Goal: Task Accomplishment & Management: Manage account settings

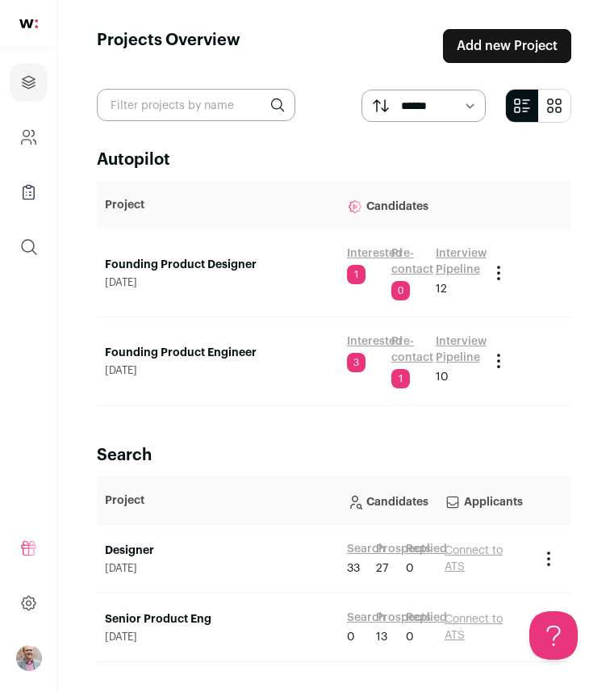
click at [187, 350] on link "Founding Product Engineer" at bounding box center [218, 353] width 226 height 16
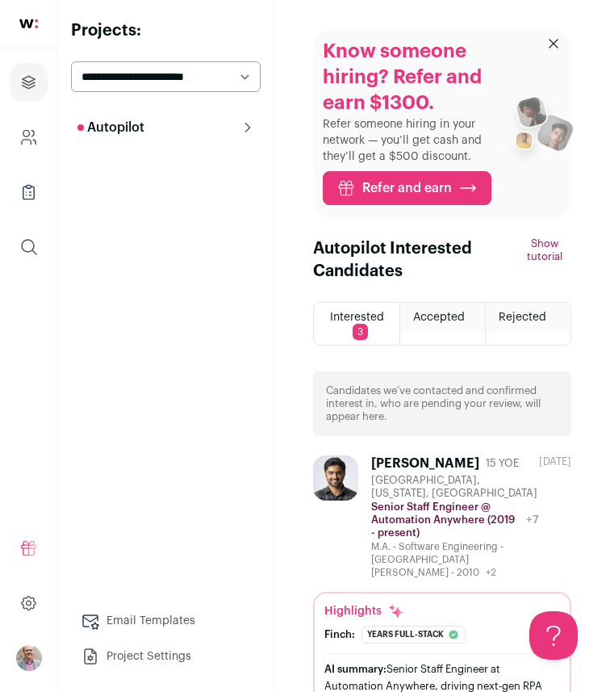
click at [177, 125] on button "Autopilot" at bounding box center [166, 127] width 190 height 32
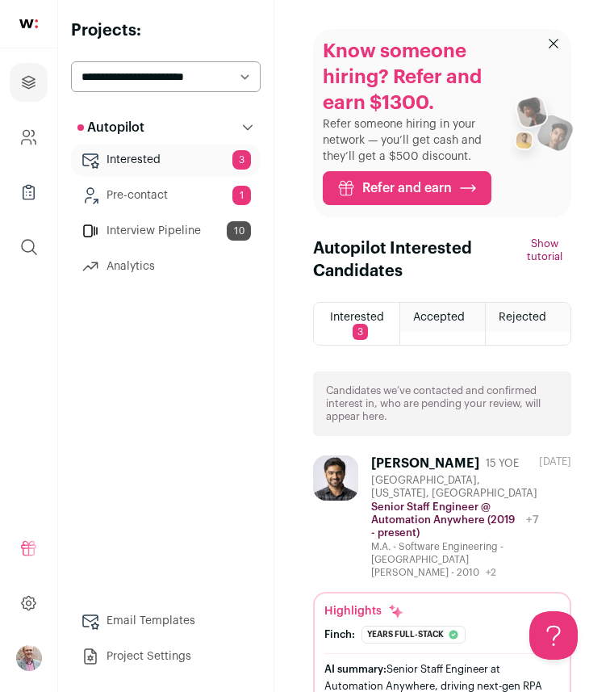
click at [177, 119] on button "Autopilot" at bounding box center [166, 127] width 190 height 32
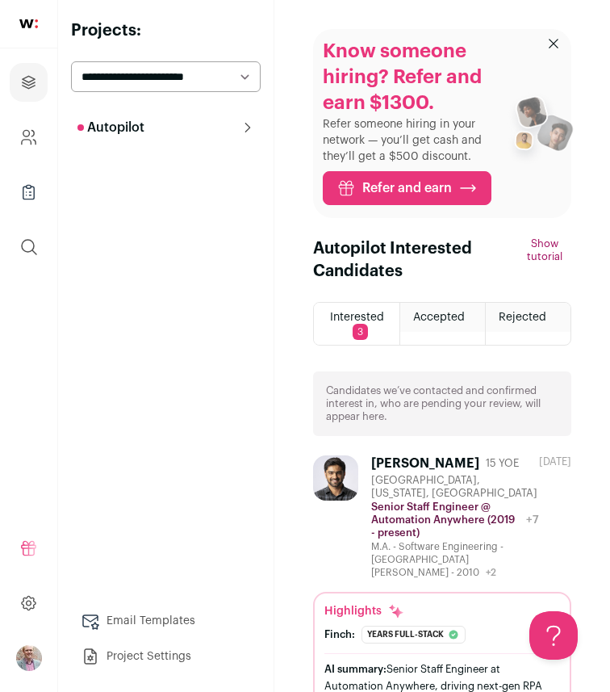
click at [177, 119] on button "Autopilot" at bounding box center [166, 127] width 190 height 32
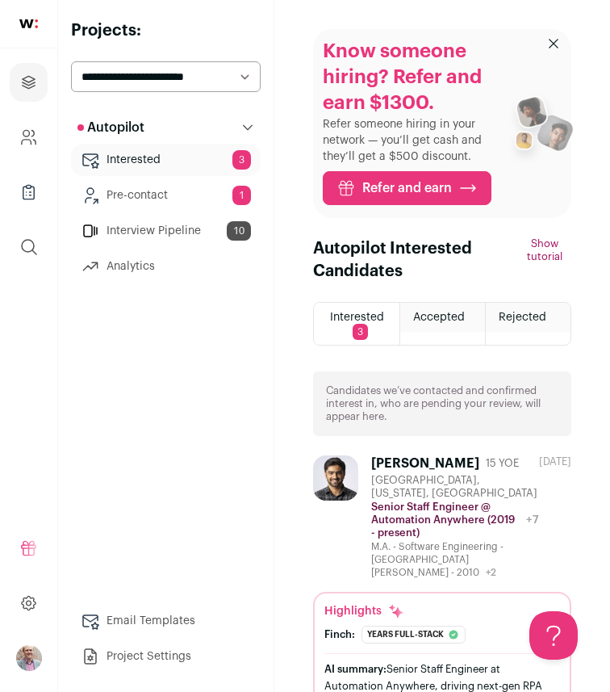
click at [152, 229] on link "Interview Pipeline 10" at bounding box center [166, 231] width 190 height 32
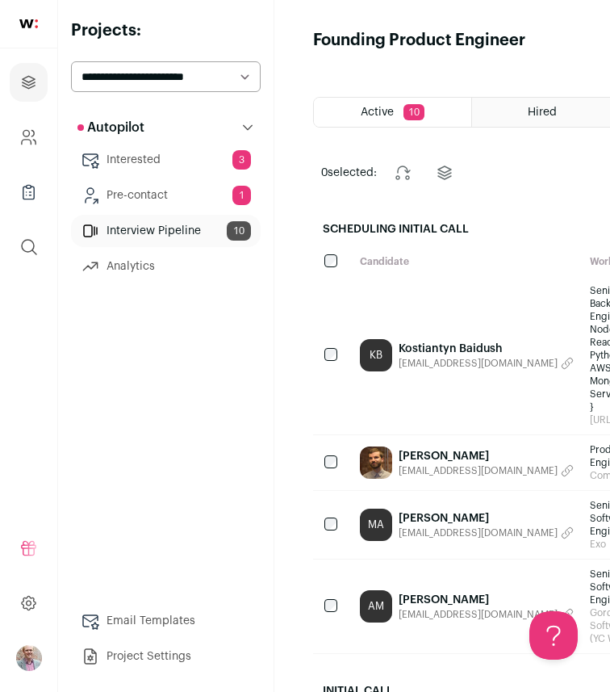
scroll to position [413, 0]
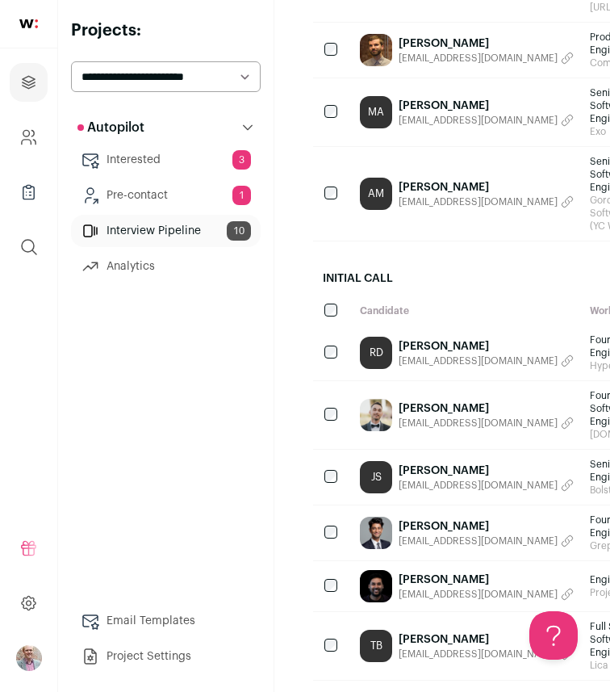
click at [434, 343] on link "[PERSON_NAME]" at bounding box center [486, 346] width 175 height 16
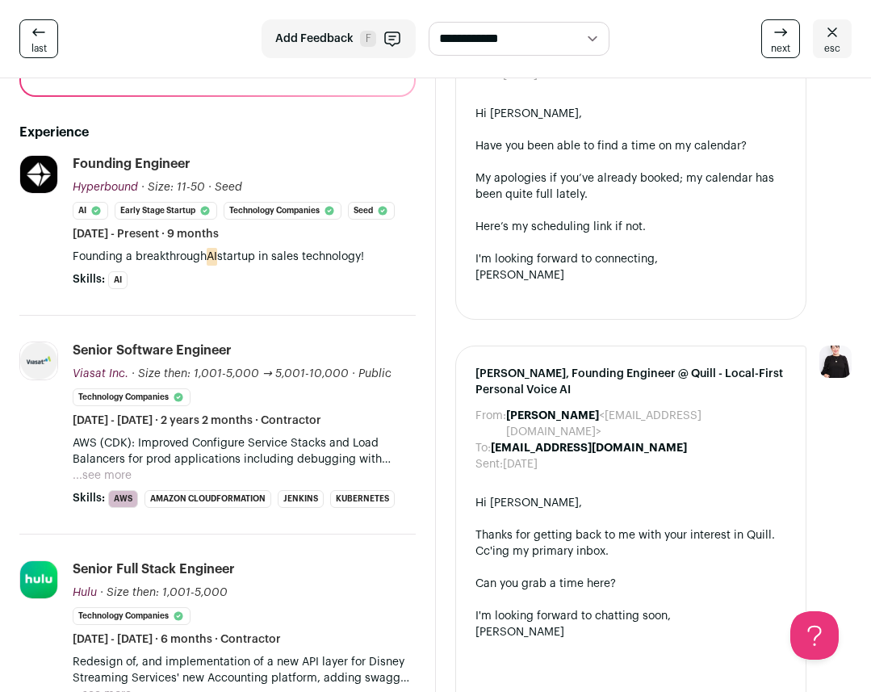
scroll to position [240, 0]
click at [610, 34] on icon at bounding box center [832, 32] width 19 height 19
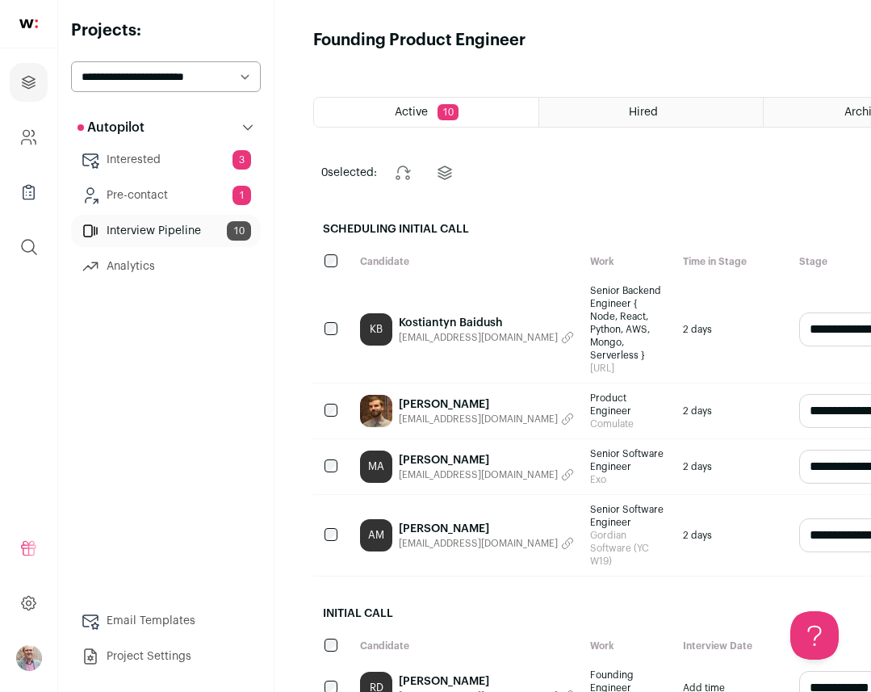
click at [242, 72] on select "**********" at bounding box center [166, 76] width 190 height 31
select select "*****"
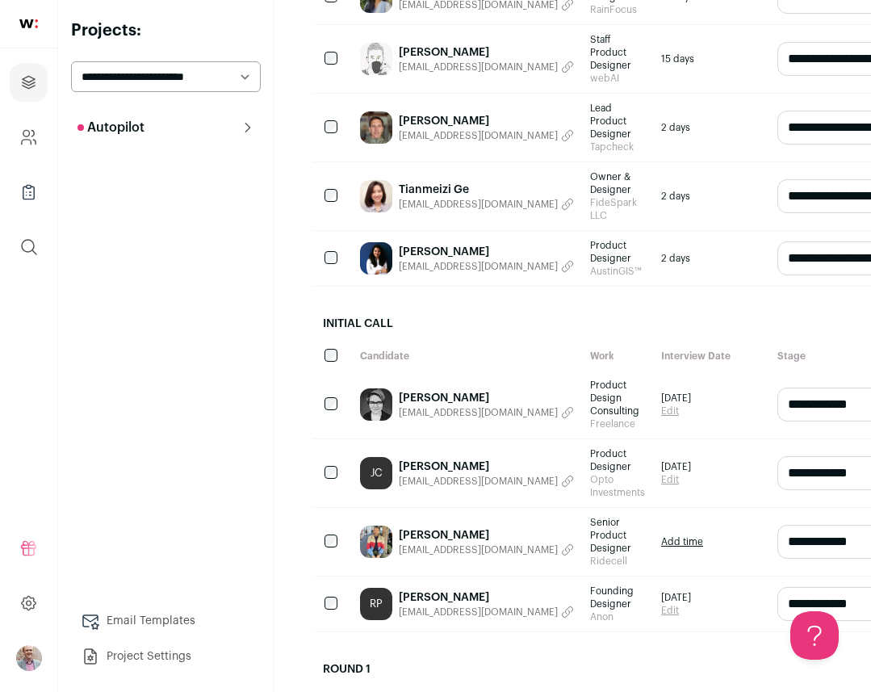
scroll to position [396, 0]
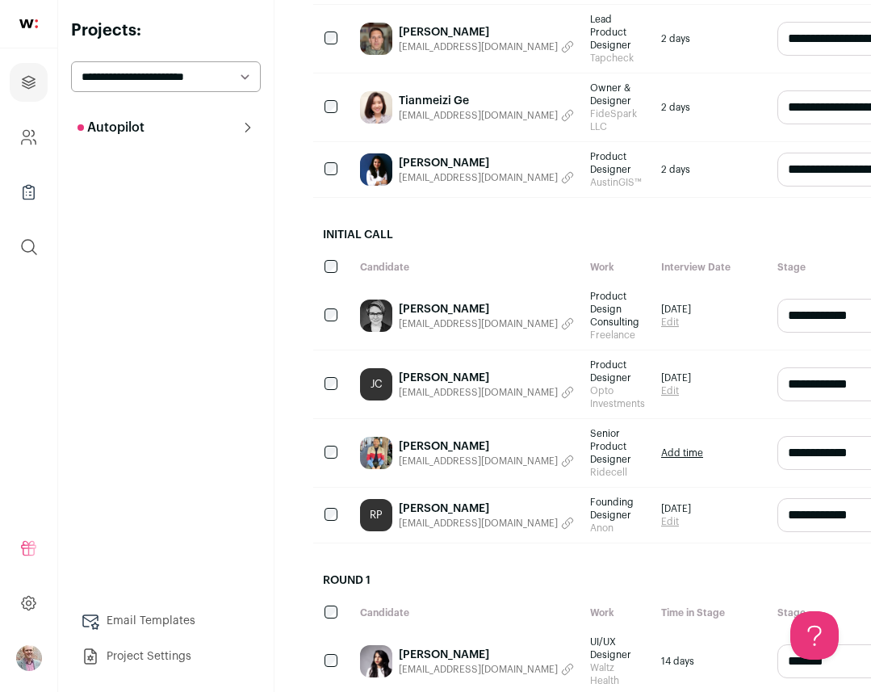
click at [433, 445] on link "Kevin Orantes" at bounding box center [486, 446] width 175 height 16
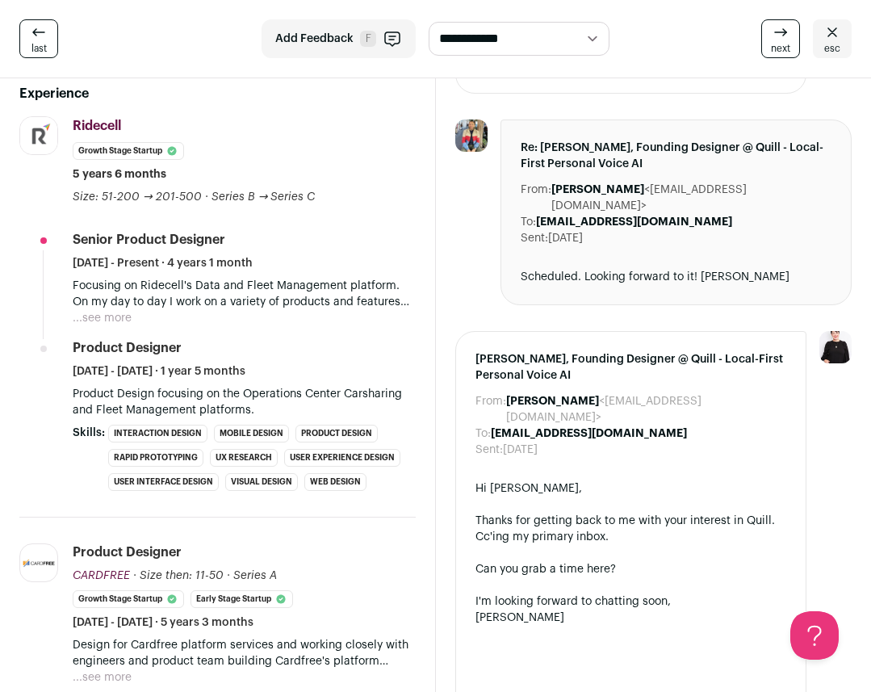
scroll to position [282, 0]
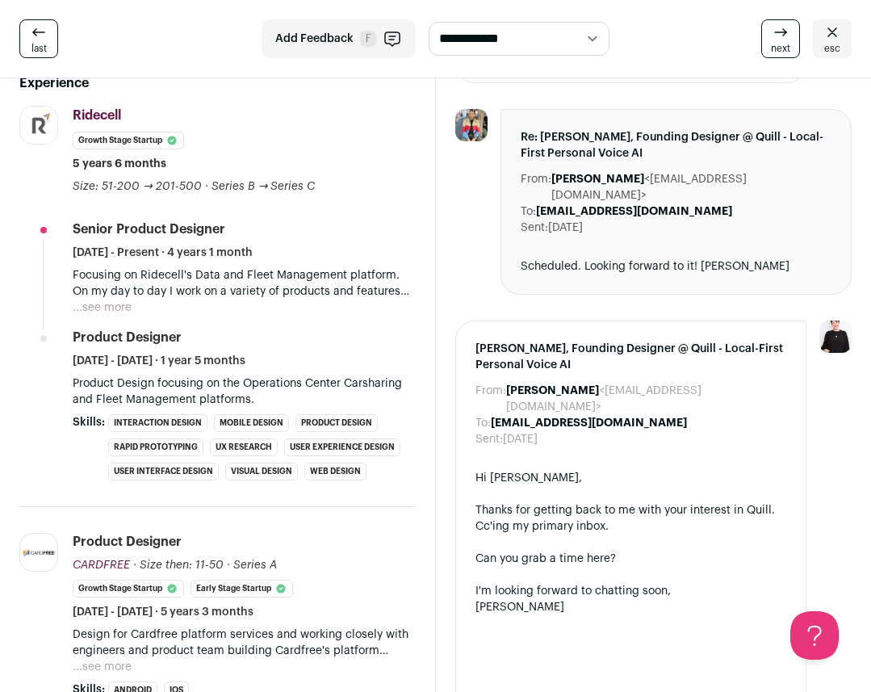
click at [107, 665] on button "...see more" at bounding box center [102, 667] width 59 height 16
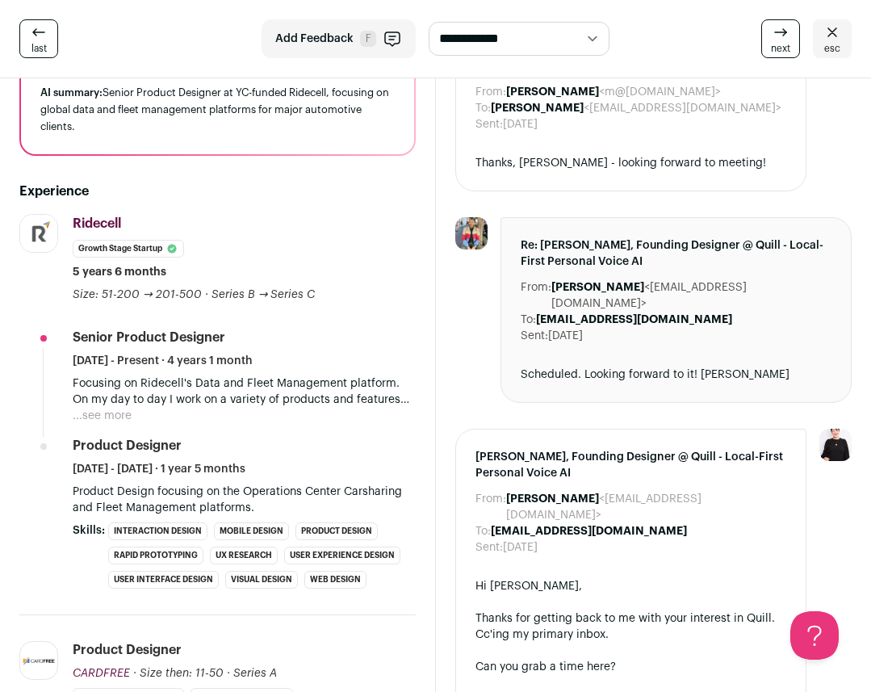
scroll to position [171, 0]
